Goal: Information Seeking & Learning: Learn about a topic

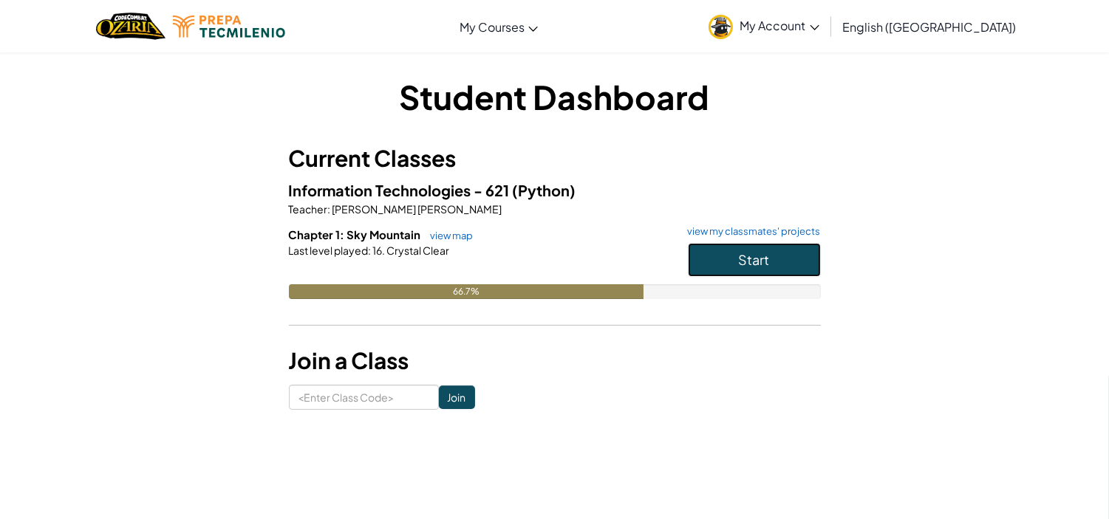
click at [760, 254] on span "Start" at bounding box center [754, 259] width 31 height 17
